Goal: Find contact information: Find contact information

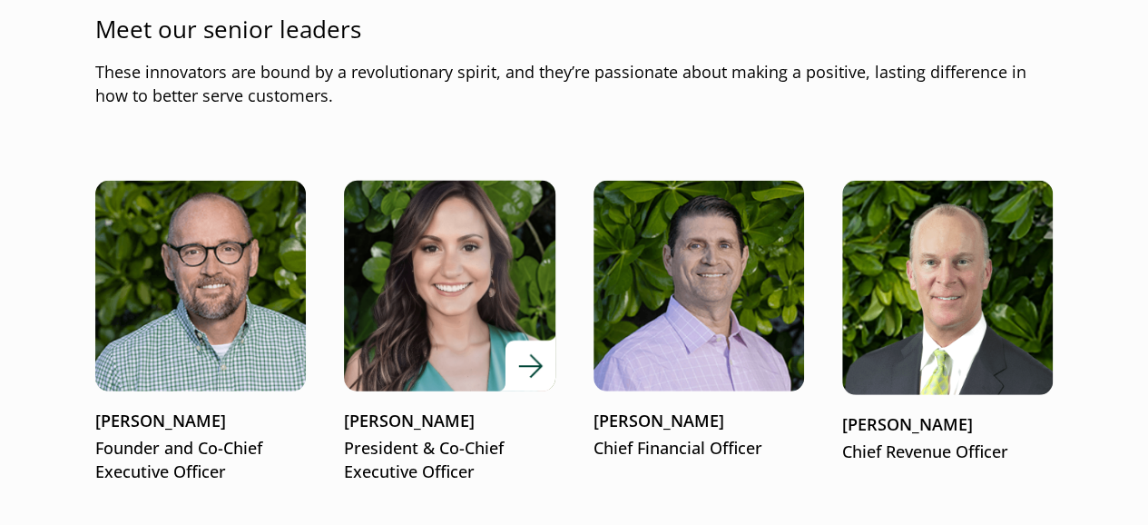
scroll to position [2451, 0]
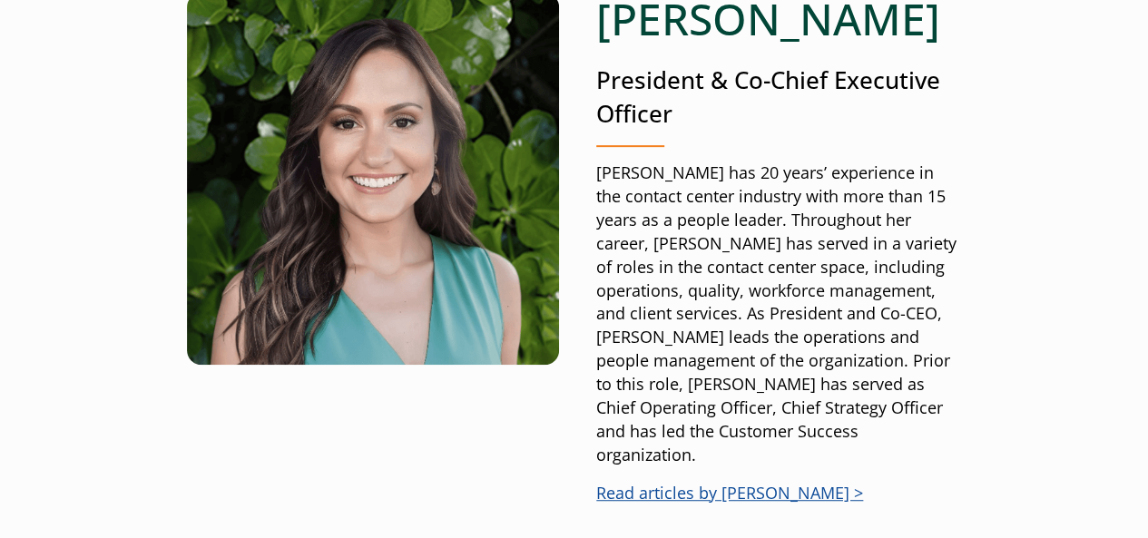
scroll to position [182, 0]
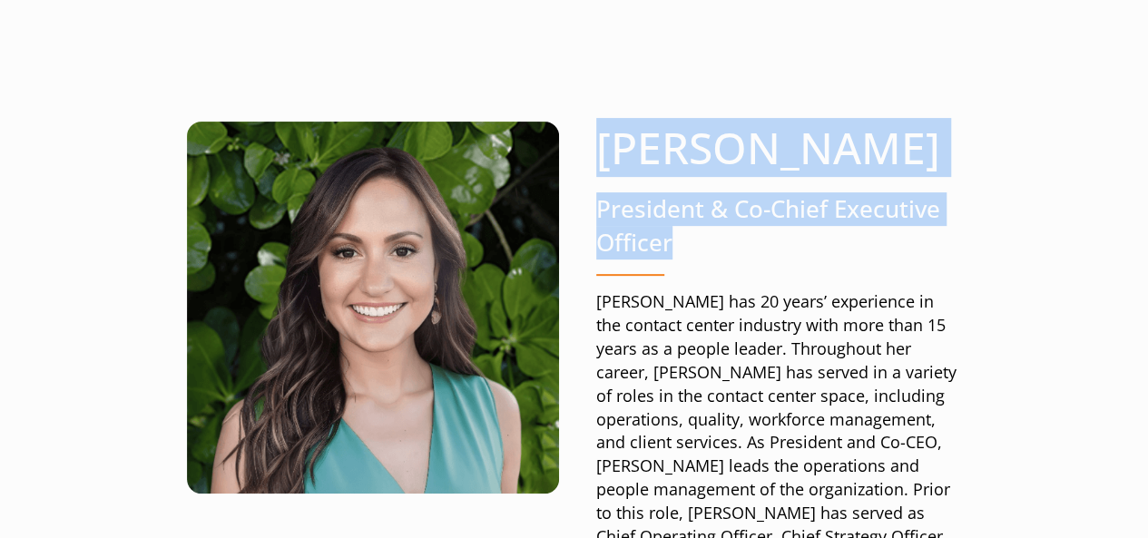
drag, startPoint x: 683, startPoint y: 241, endPoint x: 632, endPoint y: 148, distance: 106.4
click at [596, 148] on div "Jennifer Lee President & Co-Chief Executive Officer Jennifer has 20 years’ expe…" at bounding box center [778, 434] width 365 height 625
click at [795, 155] on h1 "[PERSON_NAME]" at bounding box center [778, 148] width 365 height 53
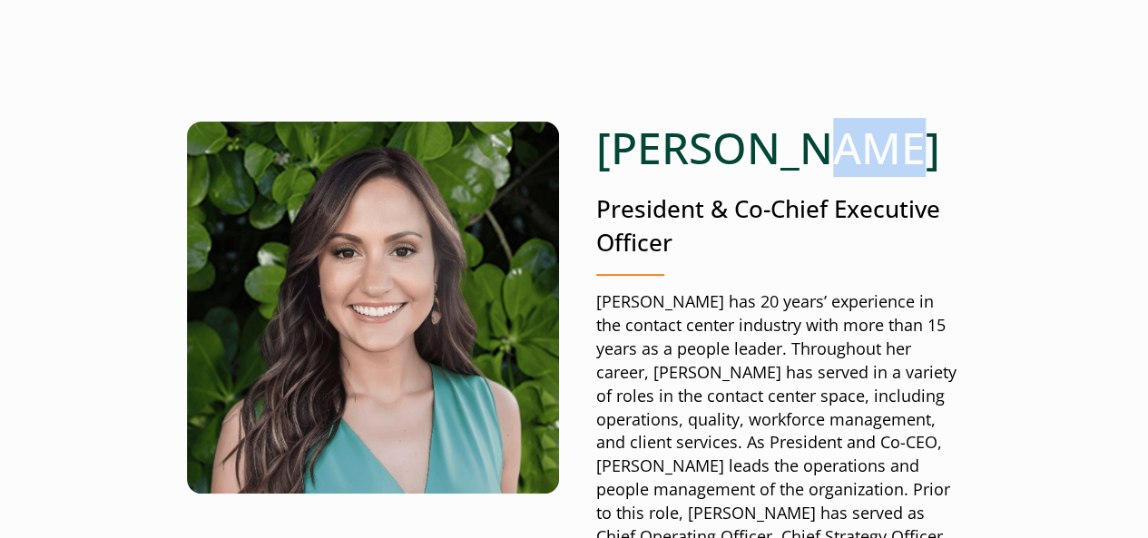
click at [795, 155] on h1 "[PERSON_NAME]" at bounding box center [778, 148] width 365 height 53
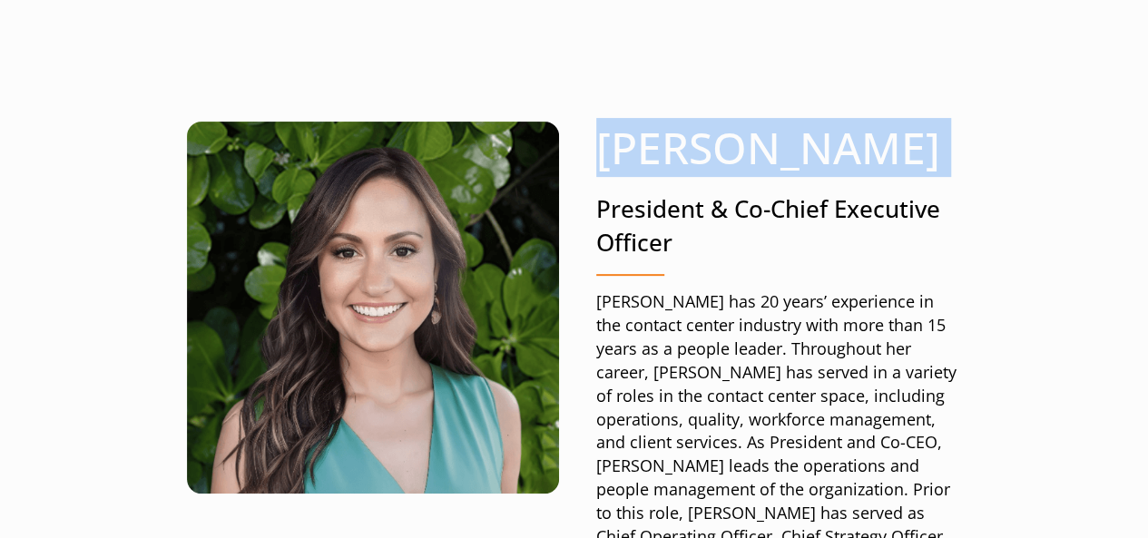
click at [795, 154] on h1 "[PERSON_NAME]" at bounding box center [778, 148] width 365 height 53
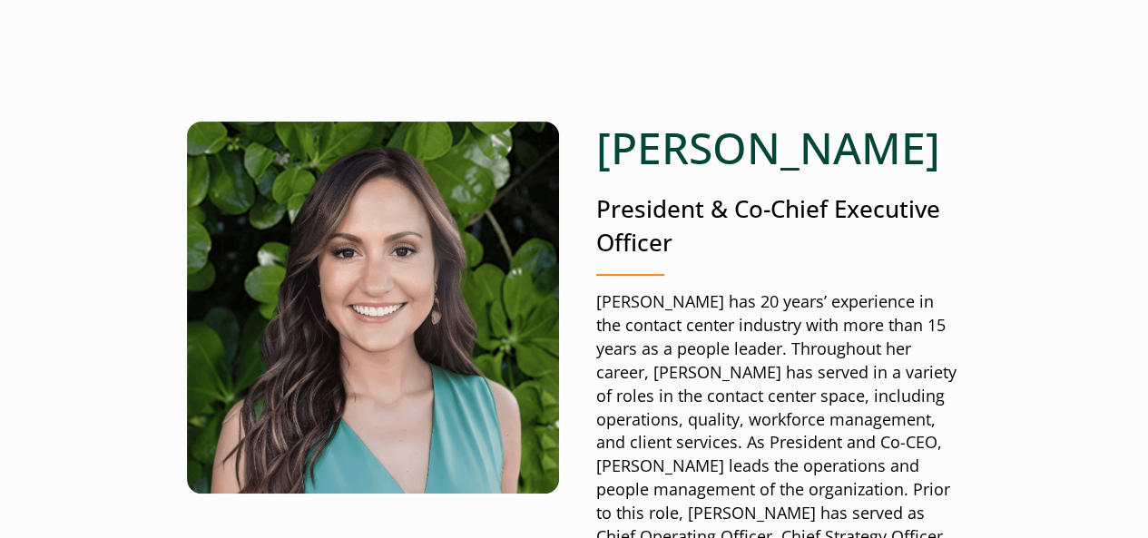
click at [672, 211] on p "President & Co-Chief Executive Officer" at bounding box center [778, 226] width 365 height 68
copy p "President"
